Goal: Task Accomplishment & Management: Complete application form

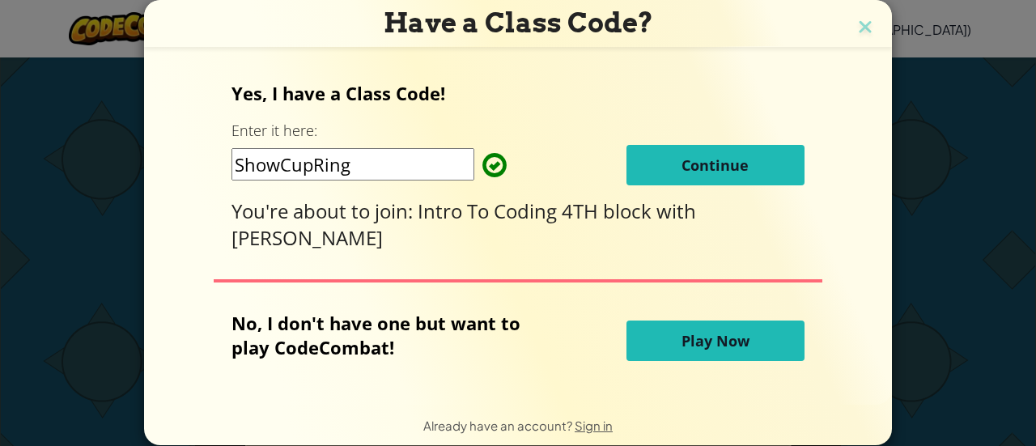
click at [688, 171] on span "Continue" at bounding box center [715, 164] width 67 height 19
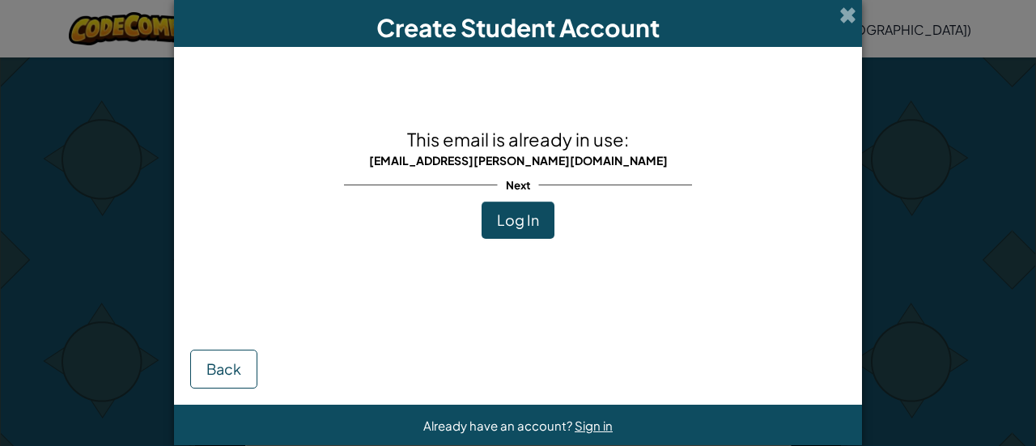
click at [506, 227] on span "Log In" at bounding box center [518, 219] width 42 height 19
